Goal: Task Accomplishment & Management: Use online tool/utility

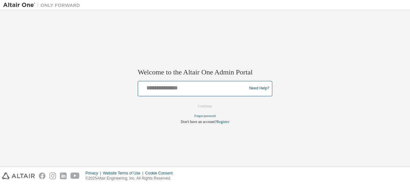
click at [216, 90] on input "text" at bounding box center [192, 87] width 105 height 9
type input "**********"
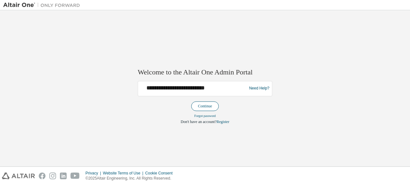
click at [203, 107] on button "Continue" at bounding box center [205, 106] width 28 height 10
